Goal: Information Seeking & Learning: Learn about a topic

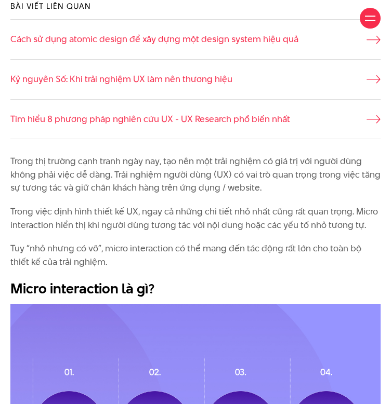
scroll to position [571, 0]
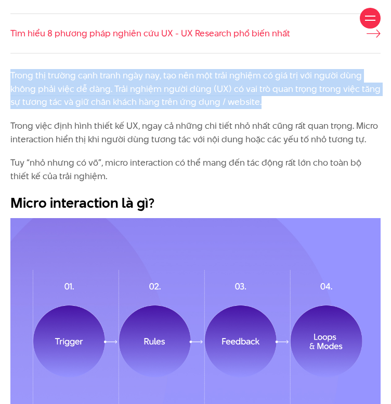
drag, startPoint x: 8, startPoint y: 120, endPoint x: 285, endPoint y: 149, distance: 277.8
copy p "Trong thị trường cạnh tranh ngày nay, tạo nên một trải nghiệm có giá trị với ng…"
drag, startPoint x: 9, startPoint y: 171, endPoint x: 381, endPoint y: 190, distance: 372.3
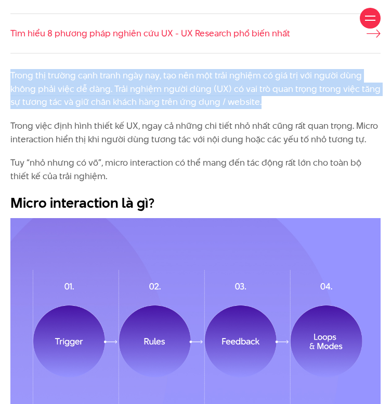
copy p "Trong việc định hình thiết kế UX, ngay cả những chi tiết nhỏ nhất cũng rất quan…"
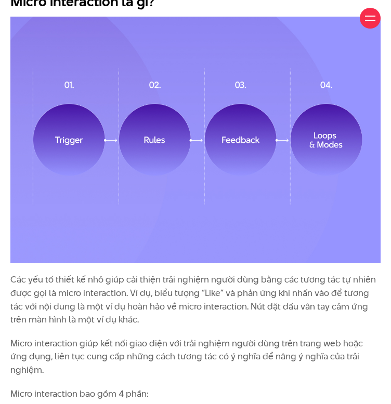
scroll to position [883, 0]
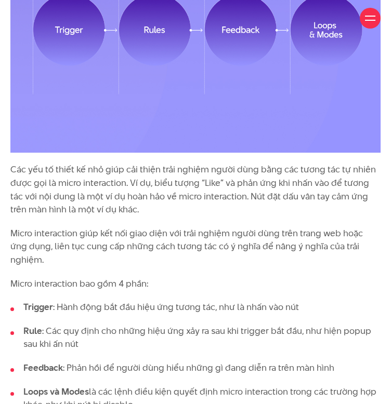
click at [214, 216] on p "Các yếu tố thiết kế nhỏ giúp cải thiện trải nghiệm người dùng bằng các tương tá…" at bounding box center [195, 189] width 370 height 53
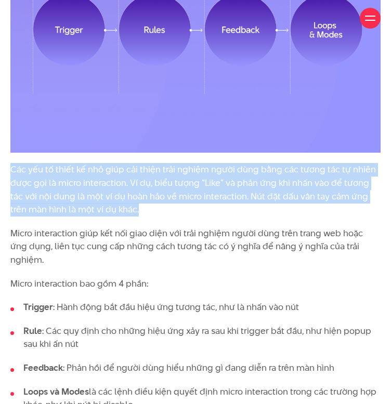
drag, startPoint x: 6, startPoint y: 213, endPoint x: 130, endPoint y: 256, distance: 131.2
copy p "Các yếu tố thiết kế nhỏ giúp cải thiện trải nghiệm người dùng bằng các tương tá…"
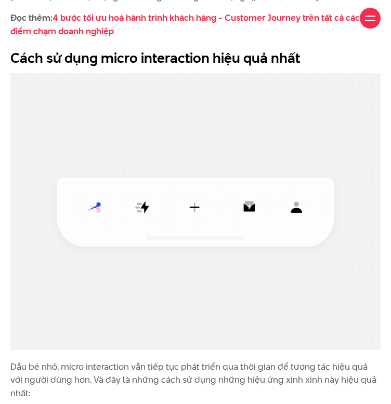
scroll to position [2129, 0]
